Goal: Task Accomplishment & Management: Use online tool/utility

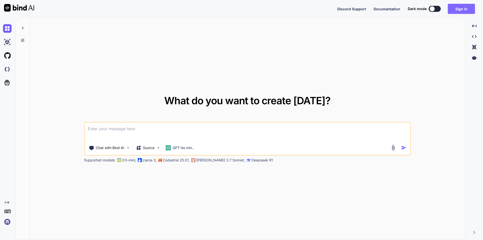
click at [455, 9] on button "Sign in" at bounding box center [461, 9] width 27 height 10
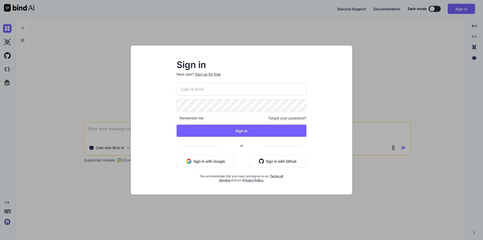
drag, startPoint x: 209, startPoint y: 91, endPoint x: 211, endPoint y: 90, distance: 2.9
click at [209, 90] on input "email" at bounding box center [242, 89] width 130 height 12
drag, startPoint x: 238, startPoint y: 90, endPoint x: 180, endPoint y: 91, distance: 58.1
click at [180, 91] on input "[EMAIL_ADDRESS][DOMAIN_NAME]" at bounding box center [242, 89] width 130 height 12
type input "[EMAIL_ADDRESS][DOMAIN_NAME]"
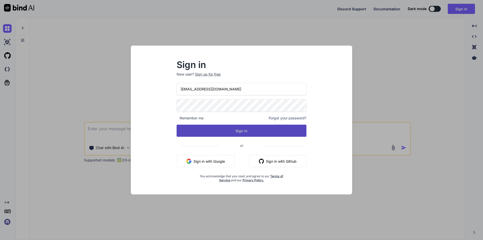
click at [240, 129] on button "Sign In" at bounding box center [242, 130] width 130 height 12
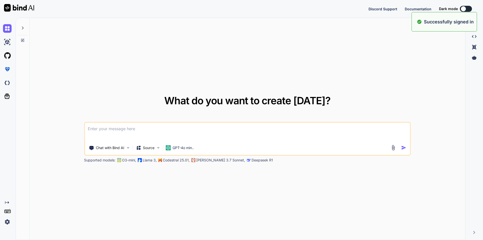
type textarea "x"
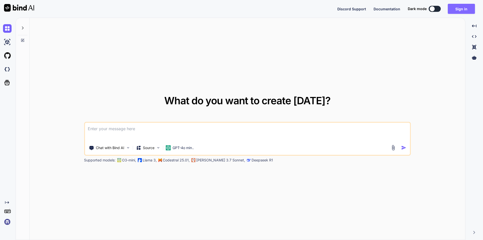
click at [458, 9] on button "Sign in" at bounding box center [461, 9] width 27 height 10
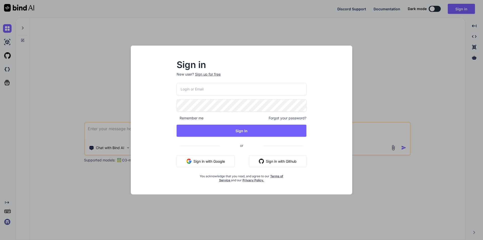
click at [236, 93] on input "email" at bounding box center [242, 89] width 130 height 12
paste input "[EMAIL_ADDRESS][DOMAIN_NAME]"
type input "[EMAIL_ADDRESS][DOMAIN_NAME]"
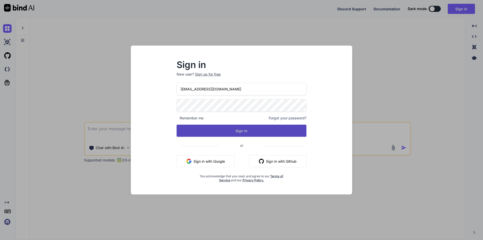
click at [265, 130] on button "Sign In" at bounding box center [242, 130] width 130 height 12
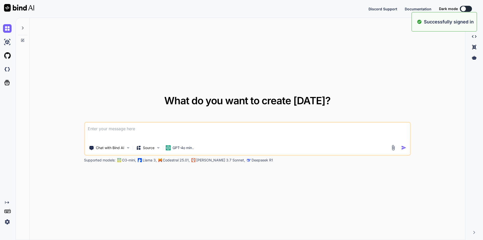
click at [174, 139] on textarea at bounding box center [247, 131] width 325 height 19
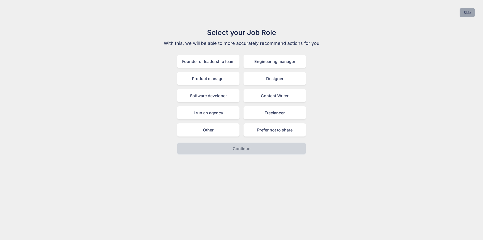
click at [465, 15] on button "Skip" at bounding box center [466, 12] width 15 height 9
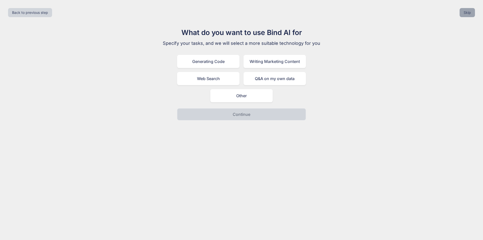
click at [465, 14] on button "Skip" at bounding box center [466, 12] width 15 height 9
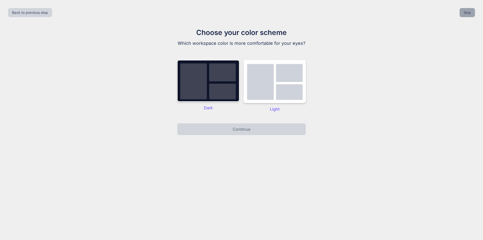
click at [465, 14] on button "Skip" at bounding box center [466, 12] width 15 height 9
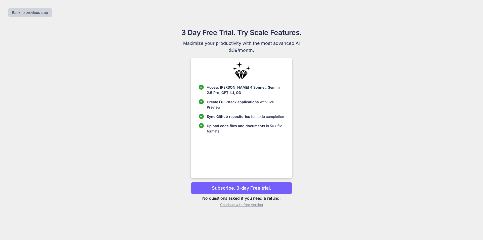
click at [251, 203] on p "Continue with free version" at bounding box center [241, 204] width 101 height 5
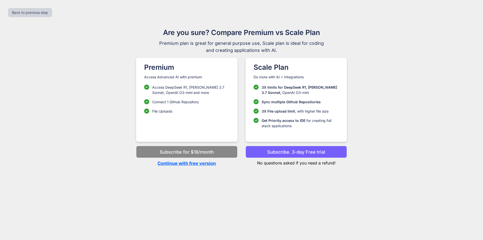
click at [182, 164] on p "Continue with free version" at bounding box center [186, 163] width 101 height 7
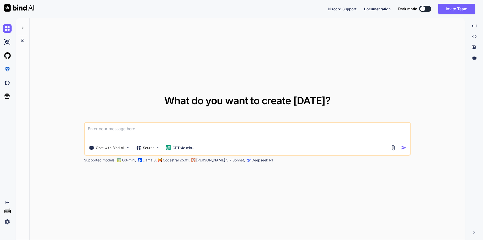
click at [202, 132] on textarea at bounding box center [247, 131] width 325 height 19
type textarea "x"
paste textarea "want to list all the records of 'VendorUserDetail' model in laravel"
type textarea "want to list all the records of 'VendorUserDetail' model in laravel"
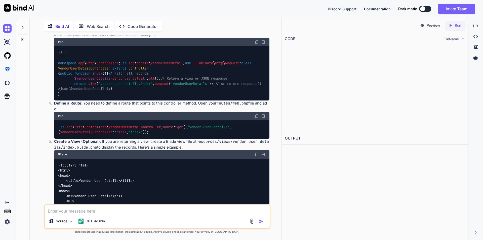
scroll to position [118, 0]
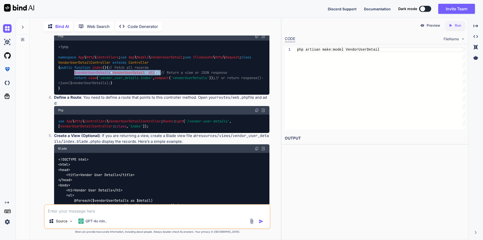
drag, startPoint x: 169, startPoint y: 108, endPoint x: 75, endPoint y: 109, distance: 93.3
click at [75, 95] on div "<?php namespace App \ Http \ Controllers ; use App \ Models \ VendorUserDetail …" at bounding box center [161, 67] width 215 height 54
copy code "$vendorUserDetails = VendorUserDetail :: all ();"
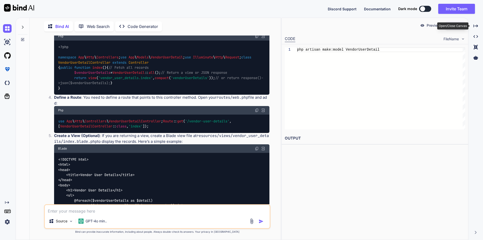
drag, startPoint x: 472, startPoint y: 27, endPoint x: 449, endPoint y: 45, distance: 29.2
click at [471, 28] on div "Created with Pixso." at bounding box center [475, 26] width 11 height 9
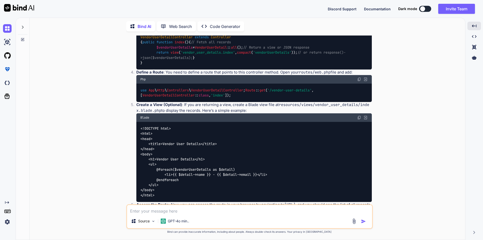
scroll to position [138, 0]
